Goal: Information Seeking & Learning: Learn about a topic

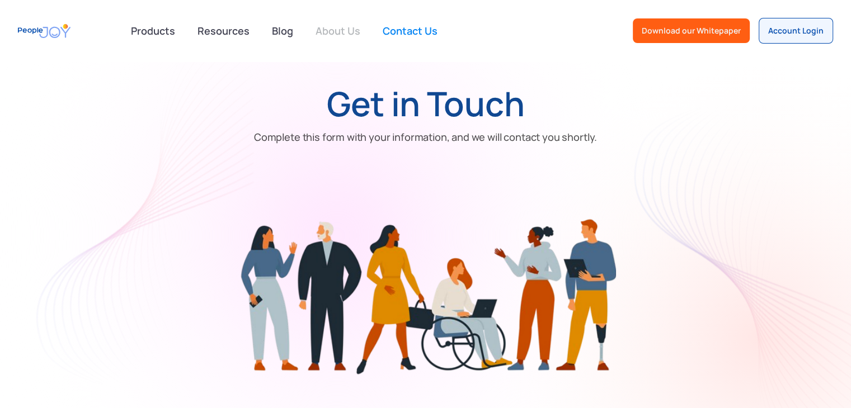
click at [340, 32] on link "About Us" at bounding box center [338, 30] width 58 height 25
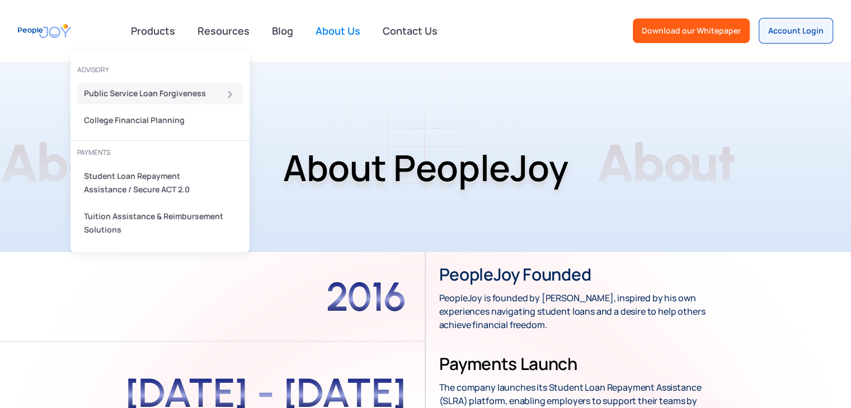
click at [157, 97] on div "Public Service Loan Forgiveness" at bounding box center [156, 93] width 145 height 13
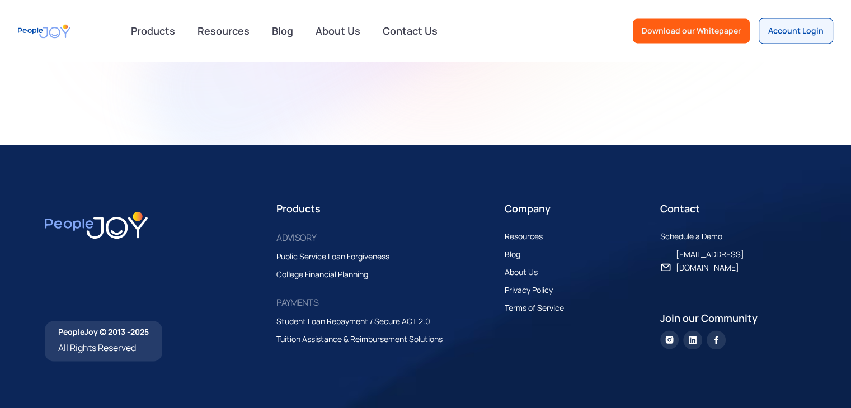
scroll to position [1598, 0]
